Goal: Information Seeking & Learning: Learn about a topic

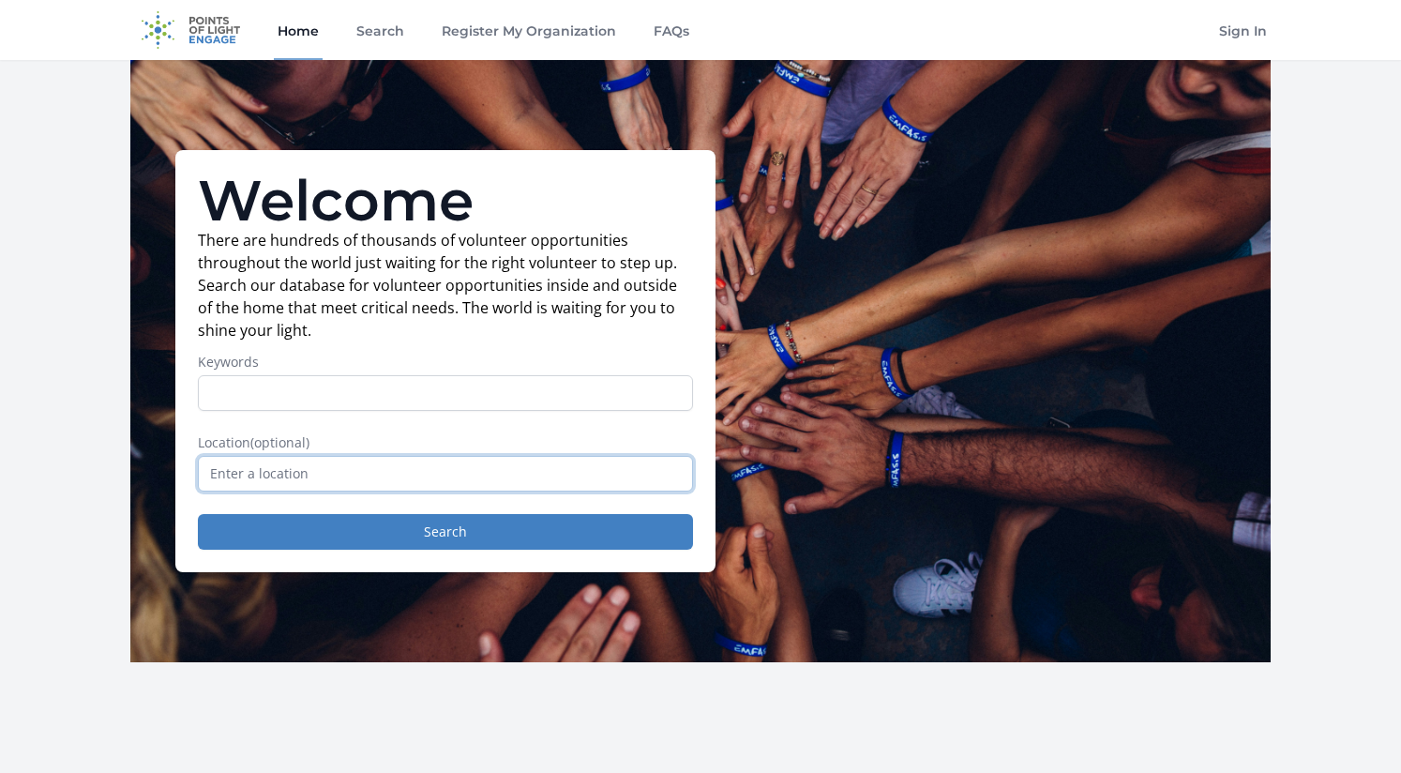
click at [421, 467] on input "text" at bounding box center [445, 474] width 495 height 36
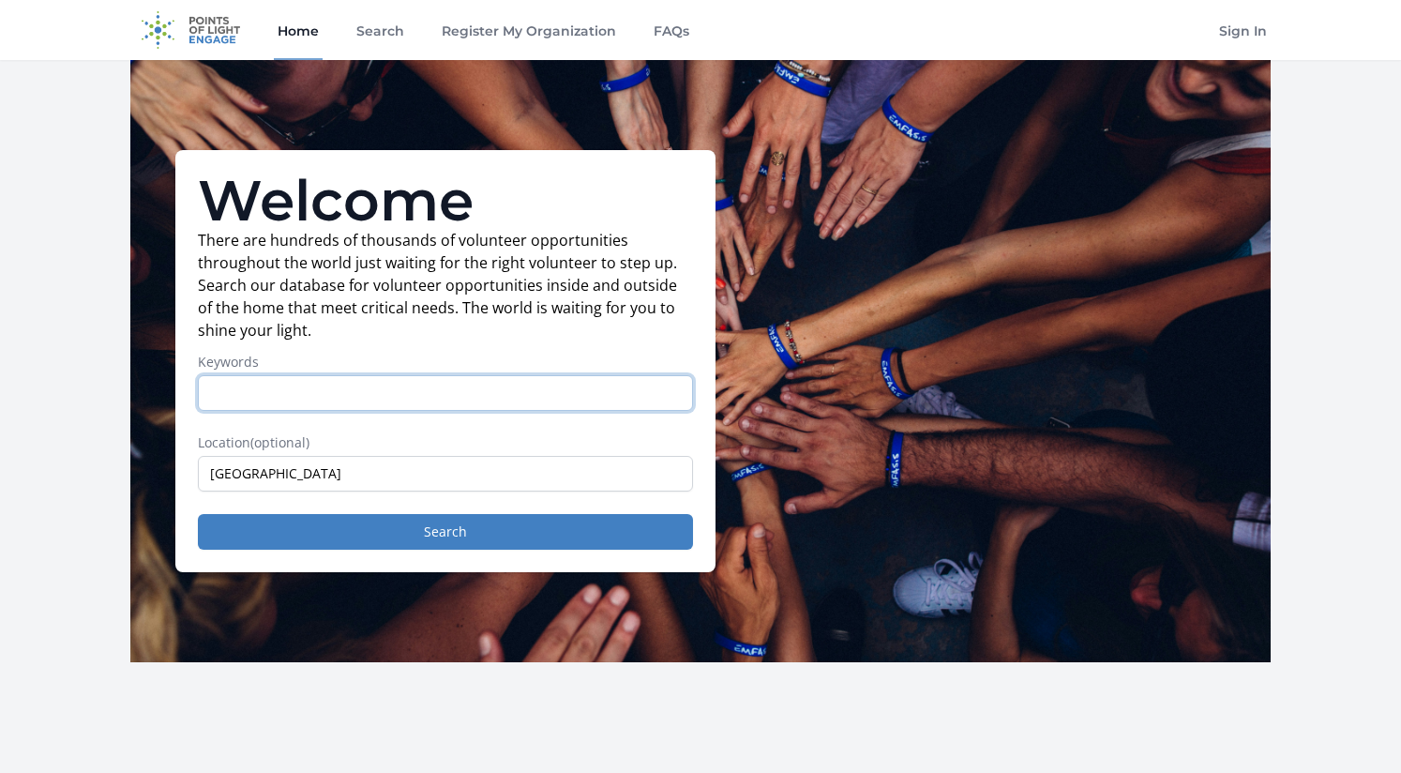
click at [355, 396] on input "Keywords" at bounding box center [445, 393] width 495 height 36
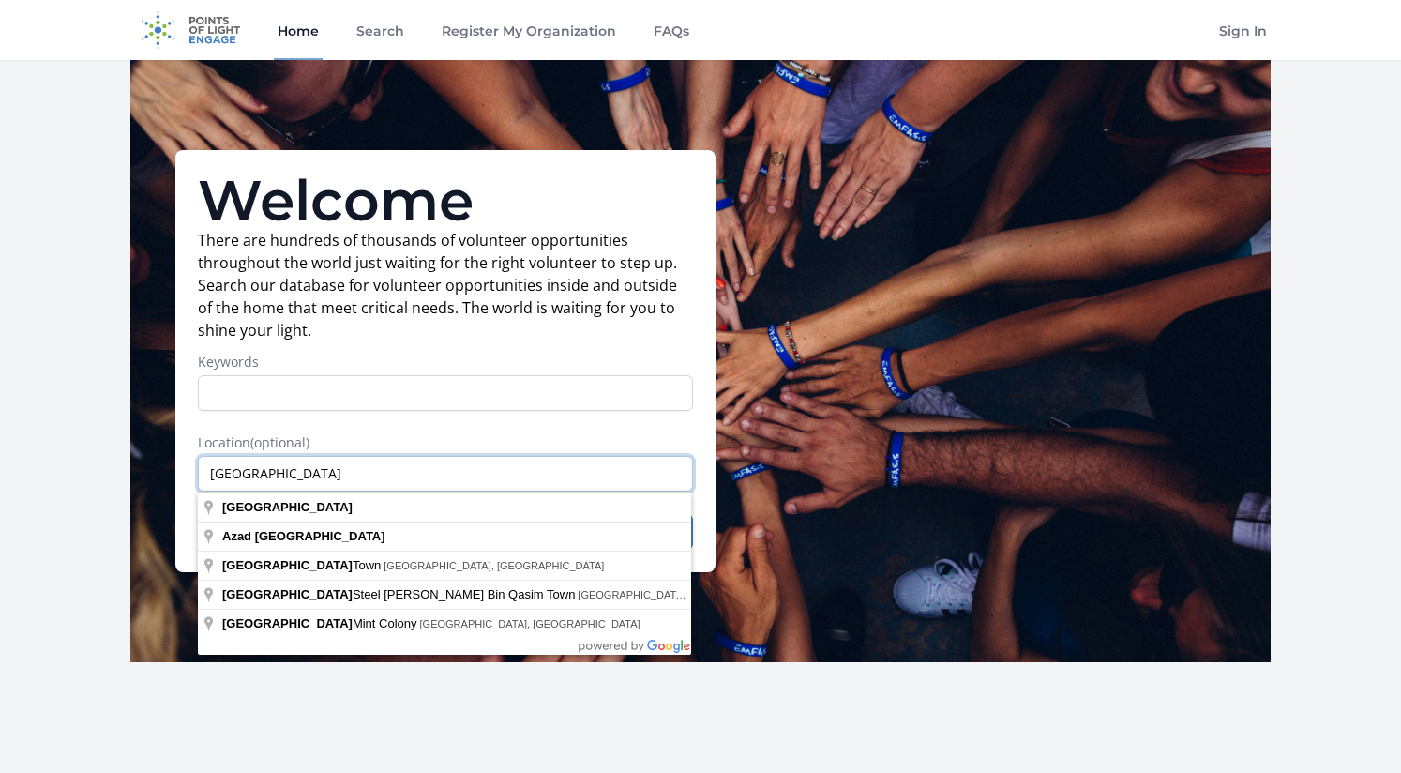
click at [313, 473] on input "pakistan" at bounding box center [445, 474] width 495 height 36
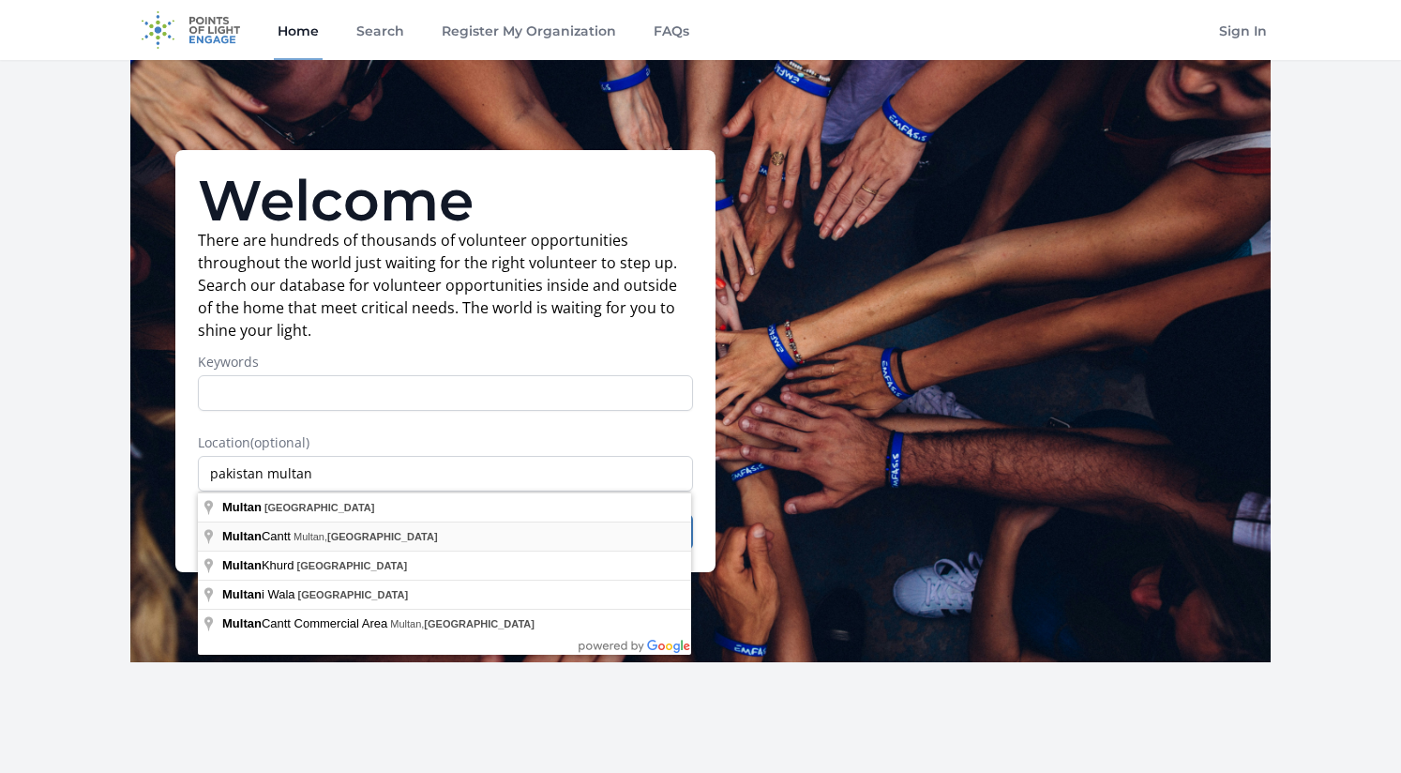
type input "[PERSON_NAME], [GEOGRAPHIC_DATA], [GEOGRAPHIC_DATA]"
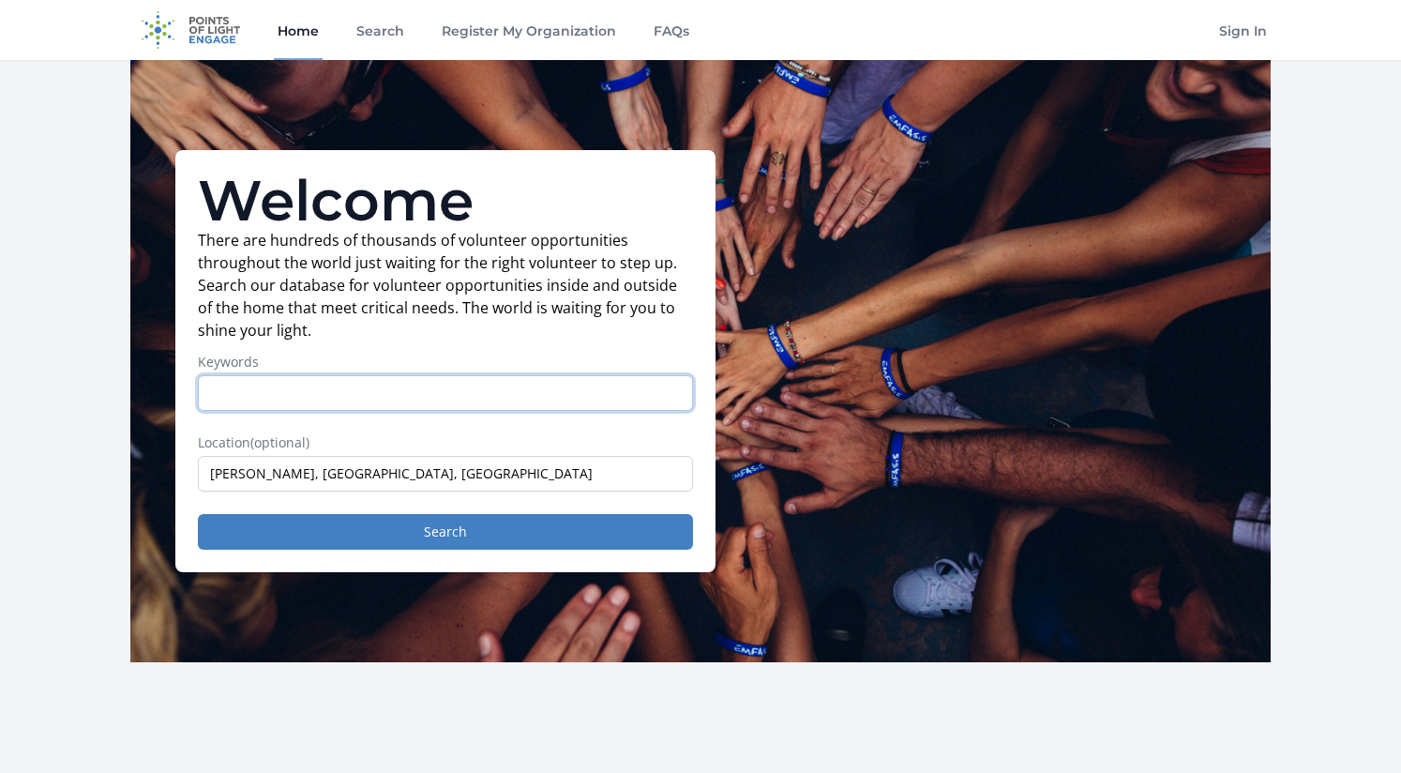
click at [406, 383] on input "Keywords" at bounding box center [445, 393] width 495 height 36
type input "j"
type input "online work"
click at [445, 532] on button "Search" at bounding box center [445, 532] width 495 height 36
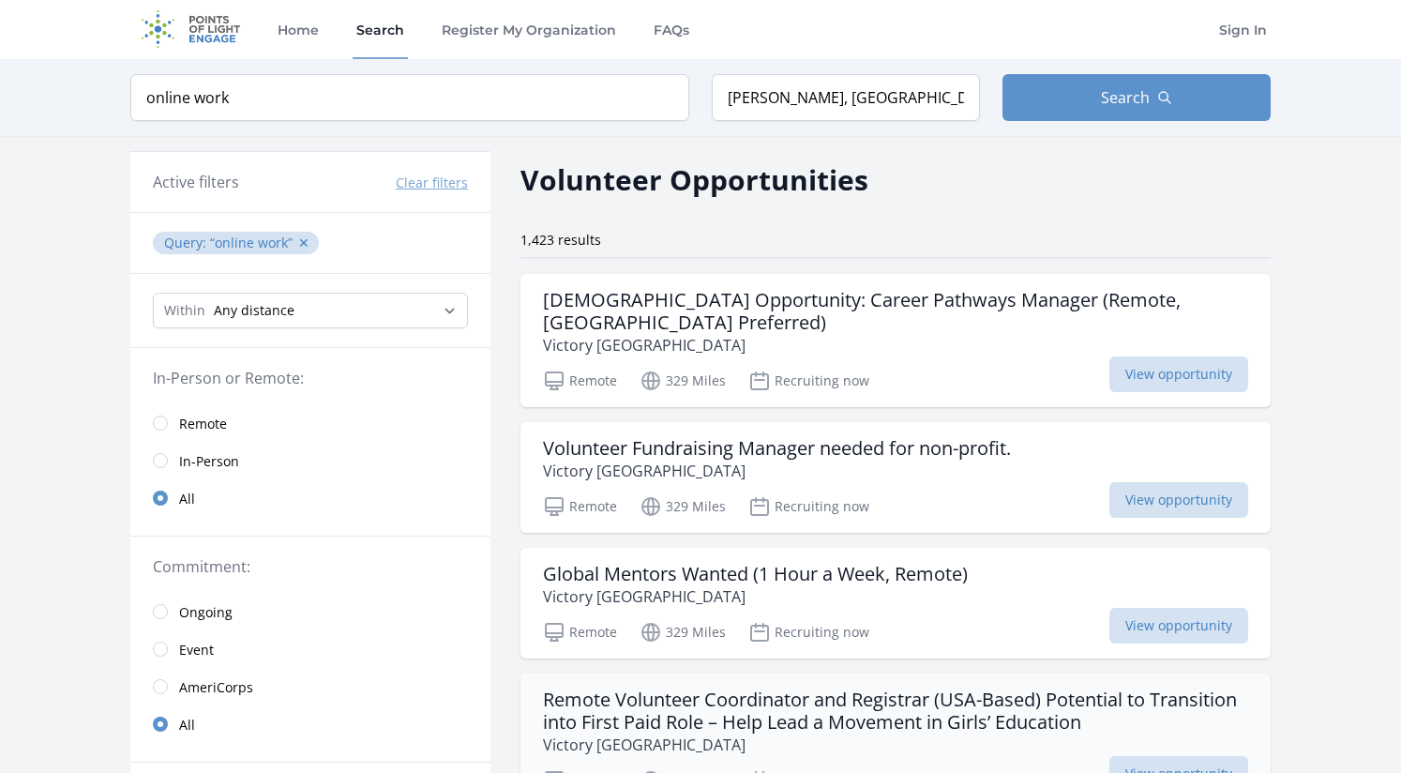
scroll to position [3, 0]
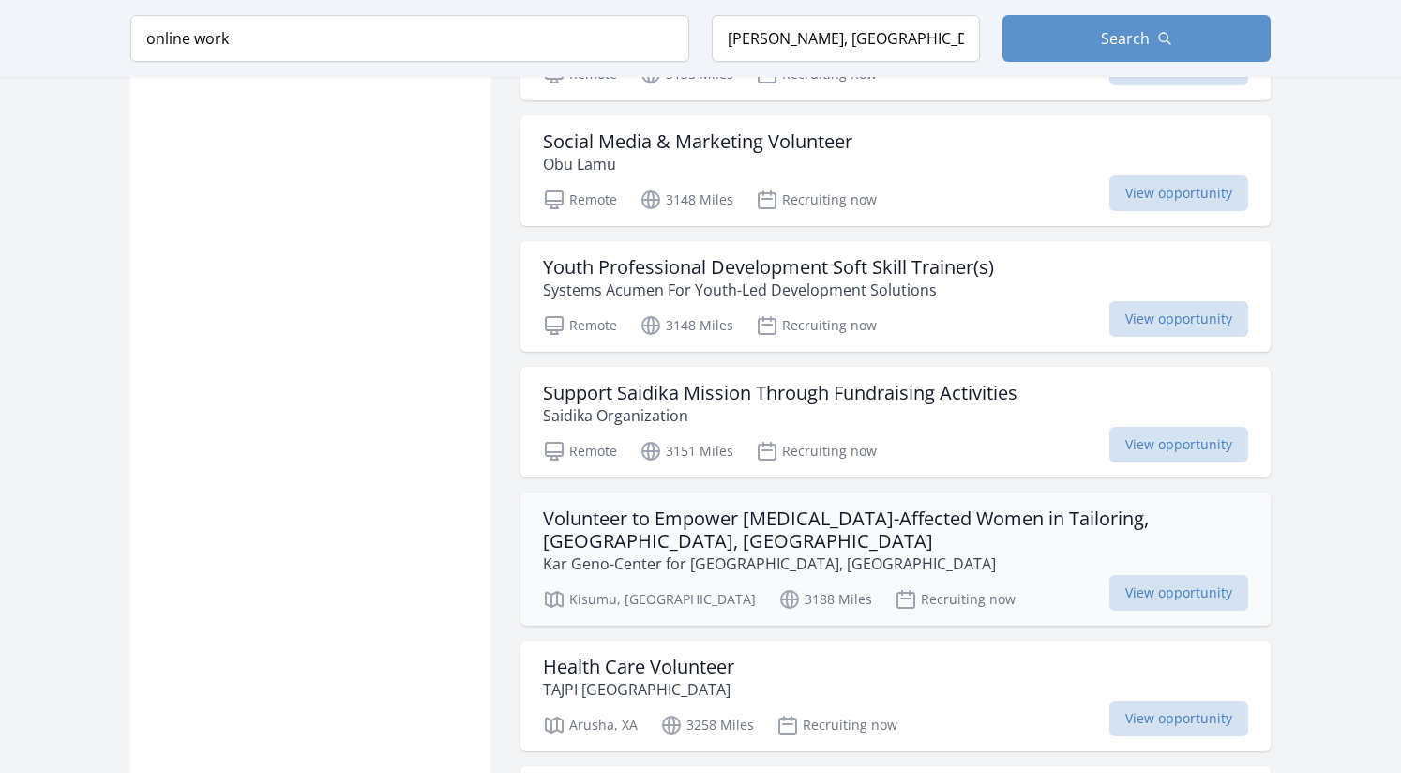
scroll to position [2804, 1]
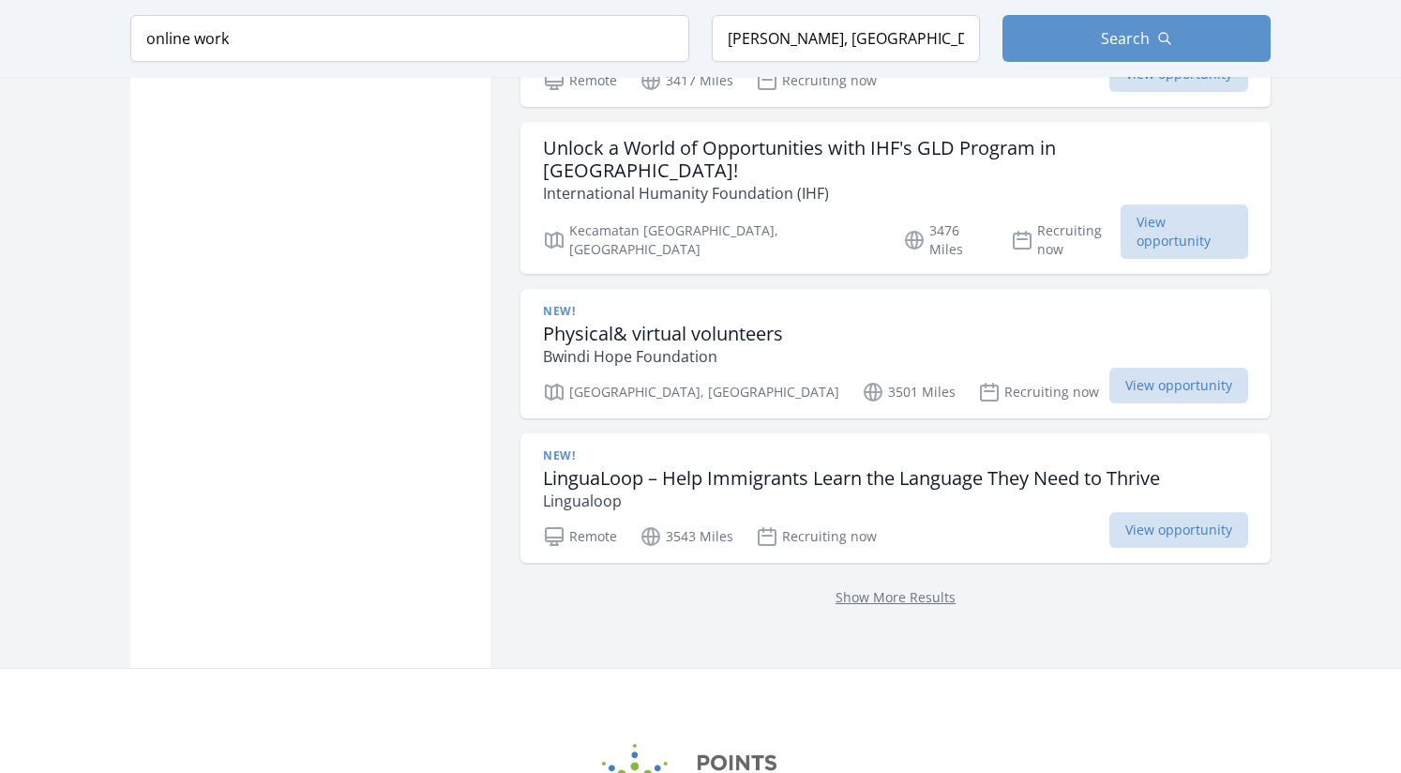
scroll to position [4948, 0]
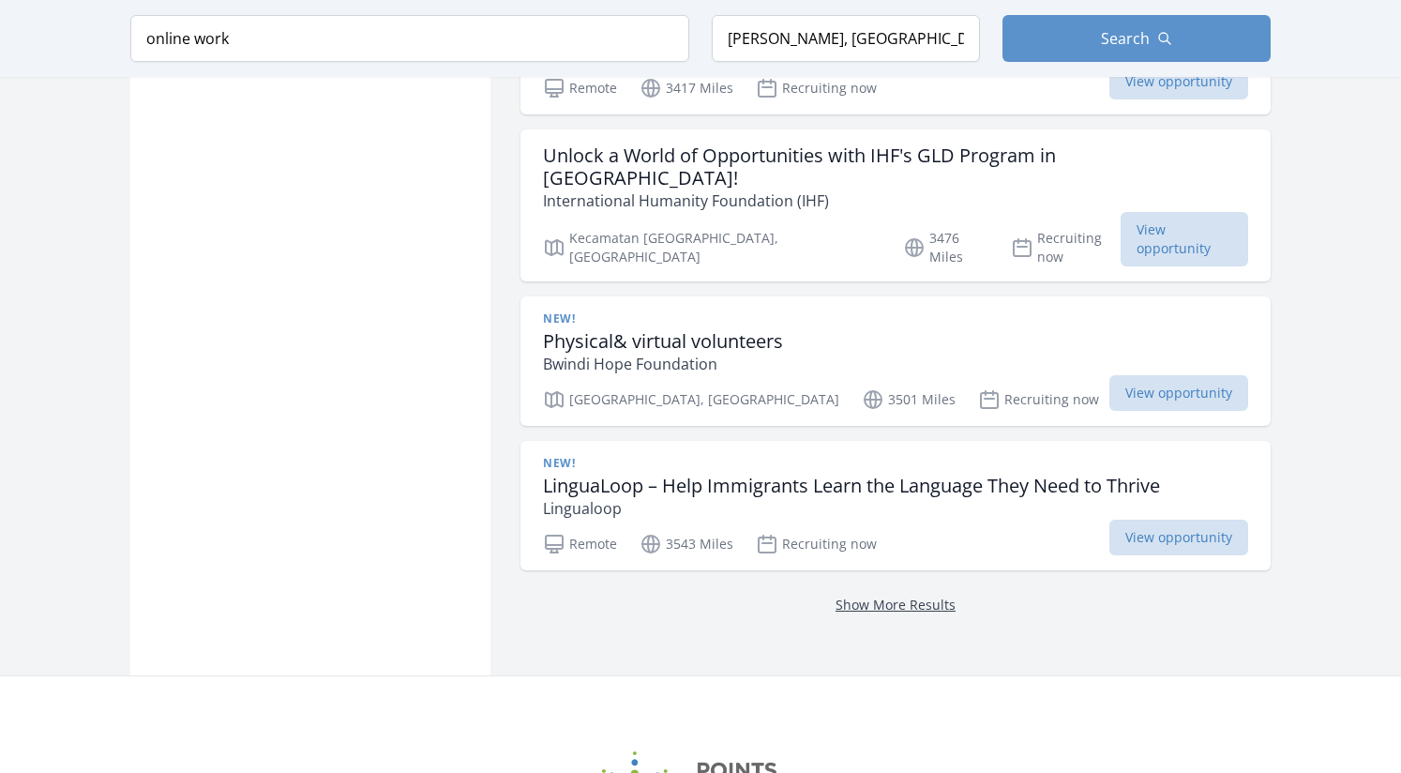
click at [924, 595] on link "Show More Results" at bounding box center [895, 604] width 120 height 18
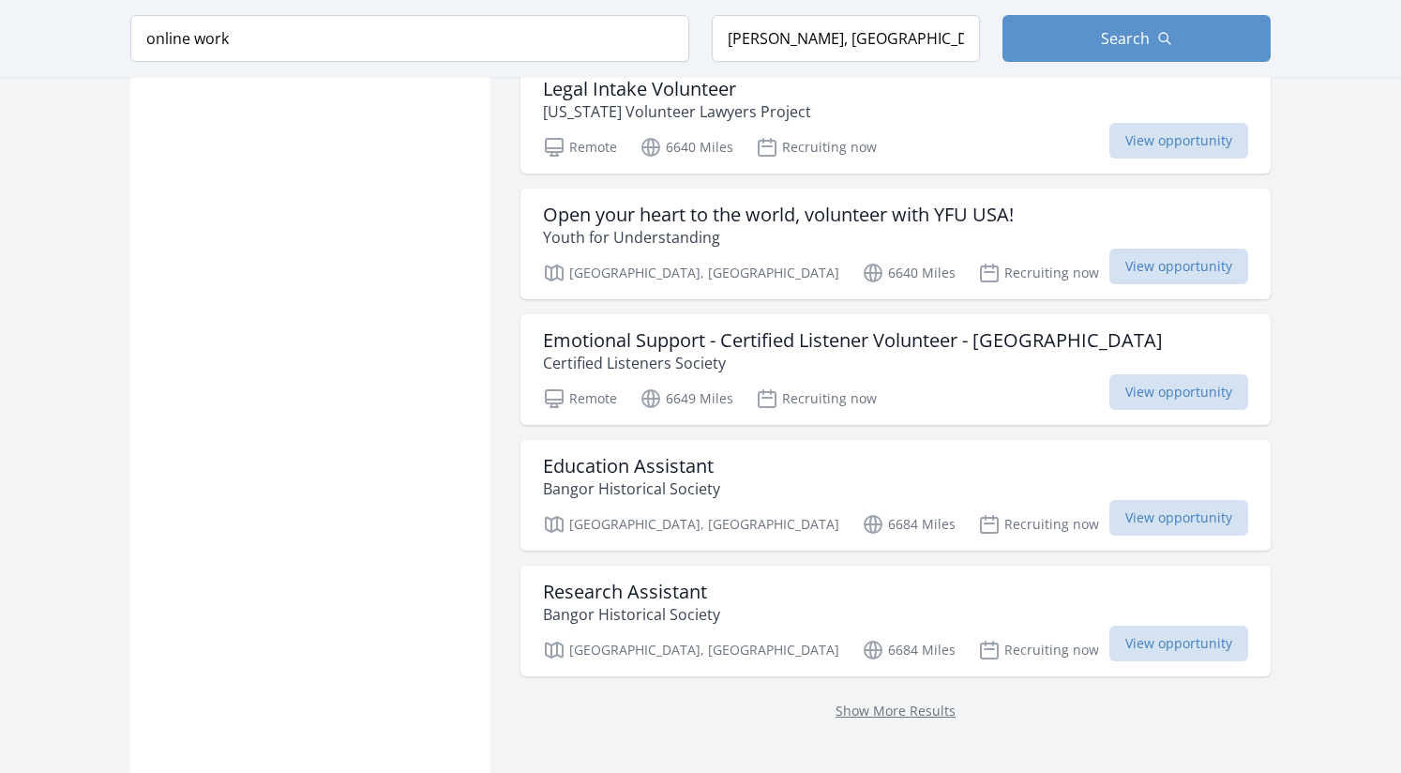
scroll to position [7437, 0]
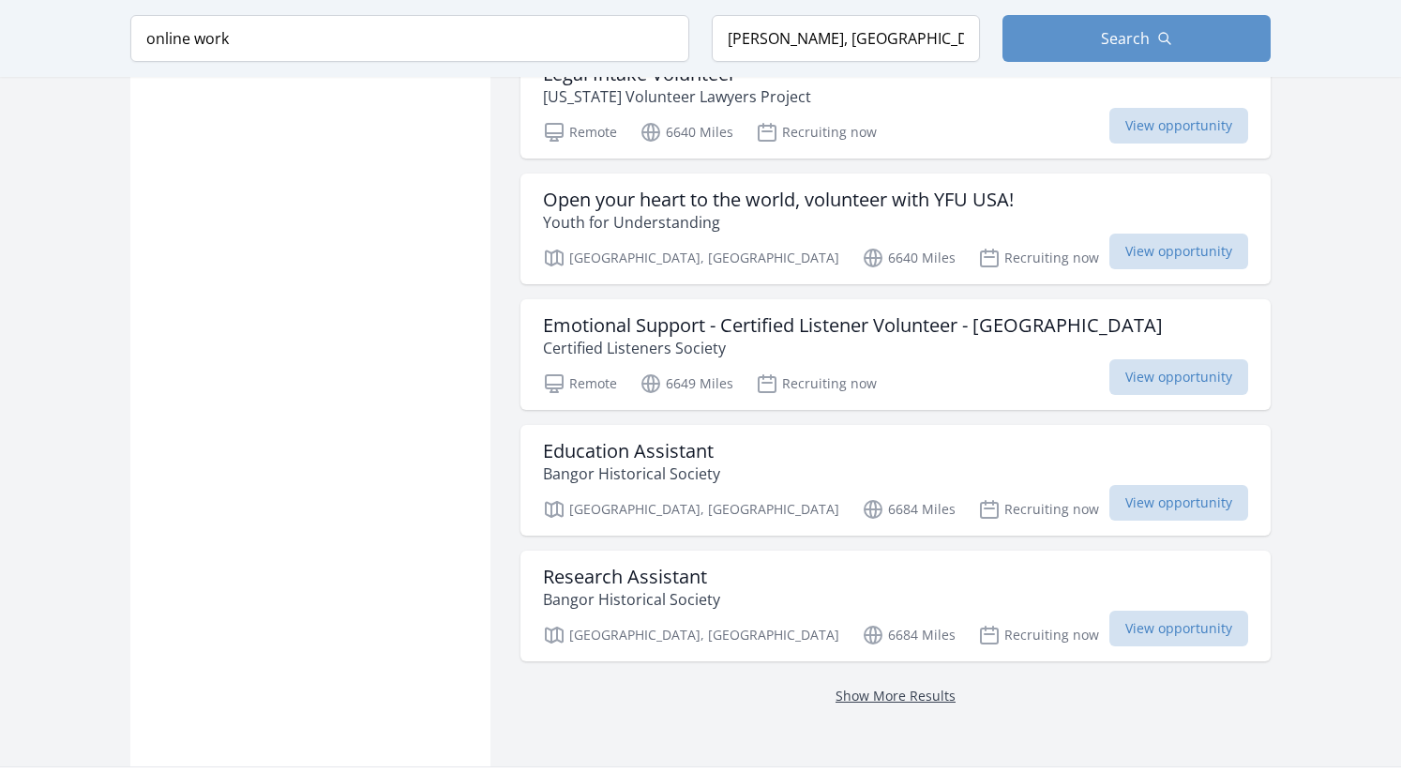
click at [888, 686] on link "Show More Results" at bounding box center [895, 695] width 120 height 18
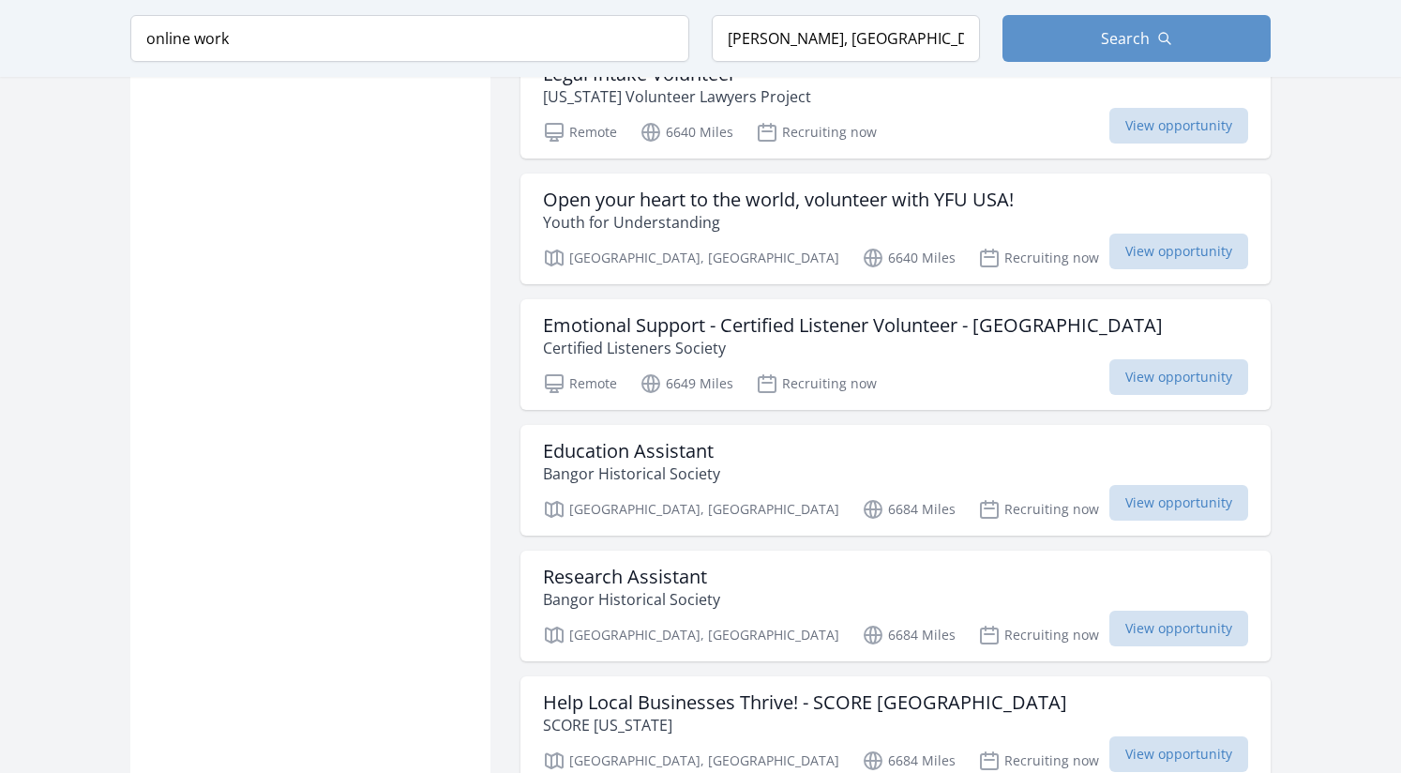
scroll to position [6746, 0]
